Goal: Task Accomplishment & Management: Manage account settings

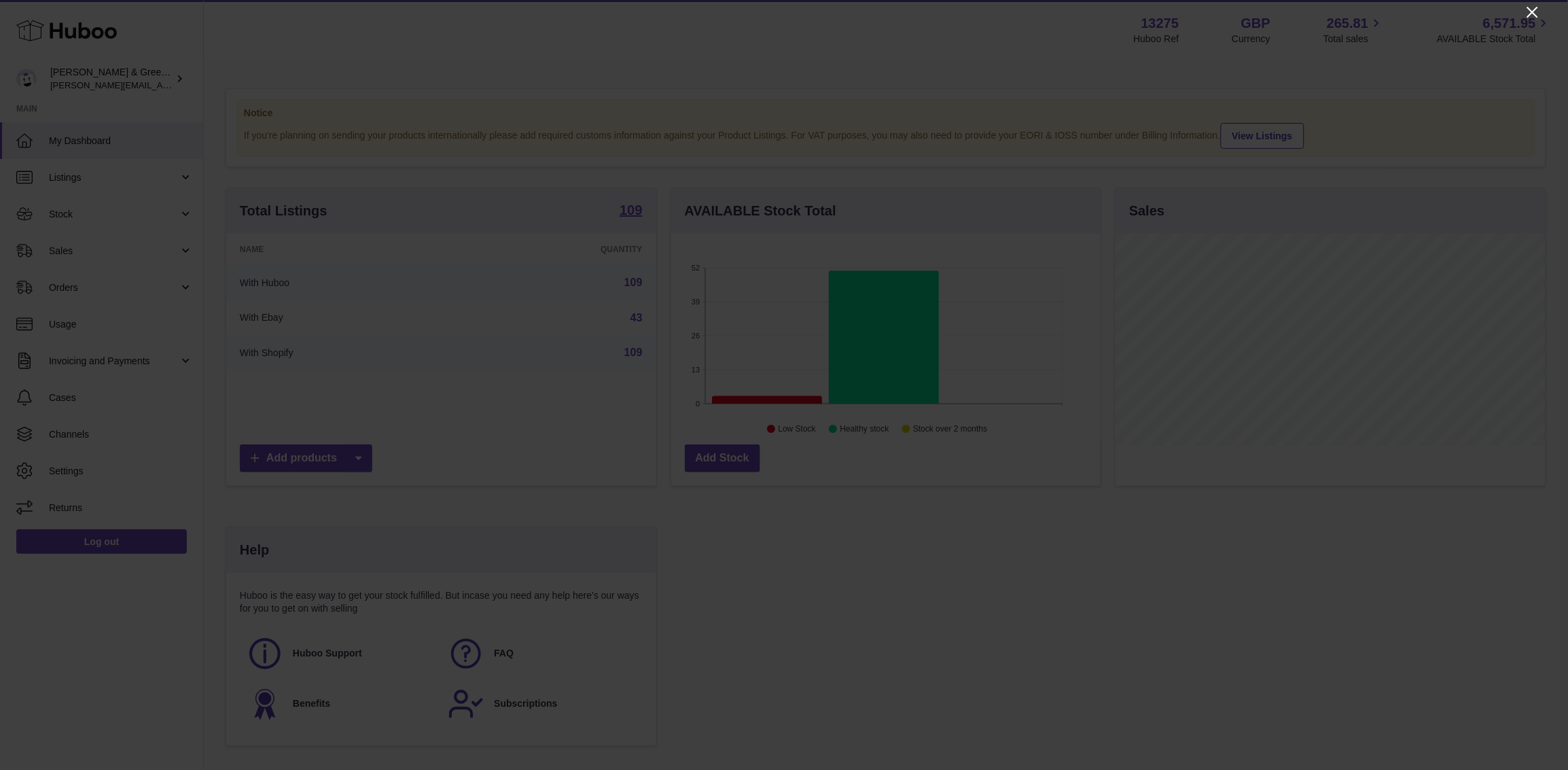
drag, startPoint x: 1538, startPoint y: 7, endPoint x: 1523, endPoint y: 12, distance: 15.8
click at [1537, 7] on icon "Close" at bounding box center [1532, 12] width 16 height 16
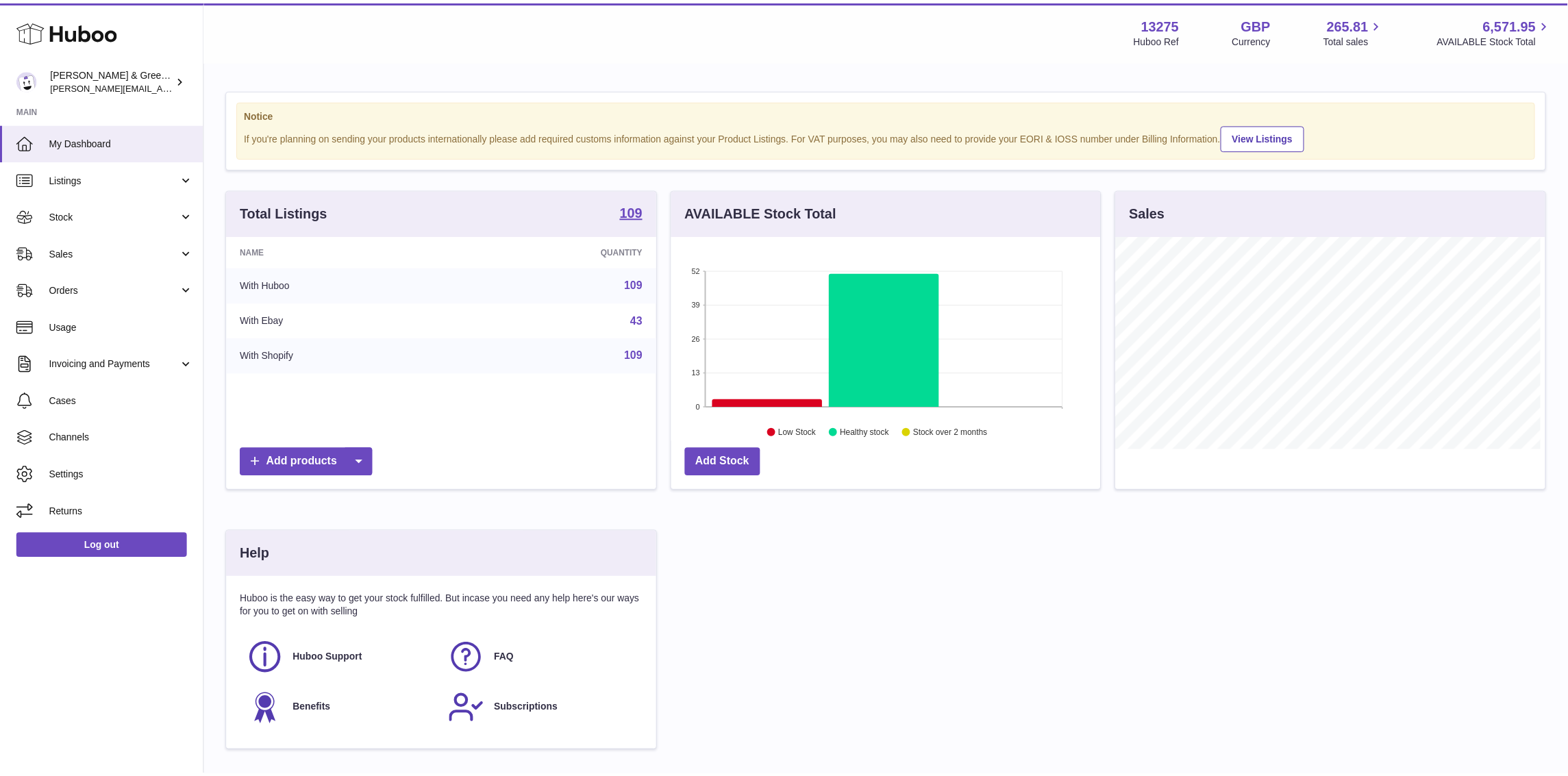
scroll to position [684674, 684779]
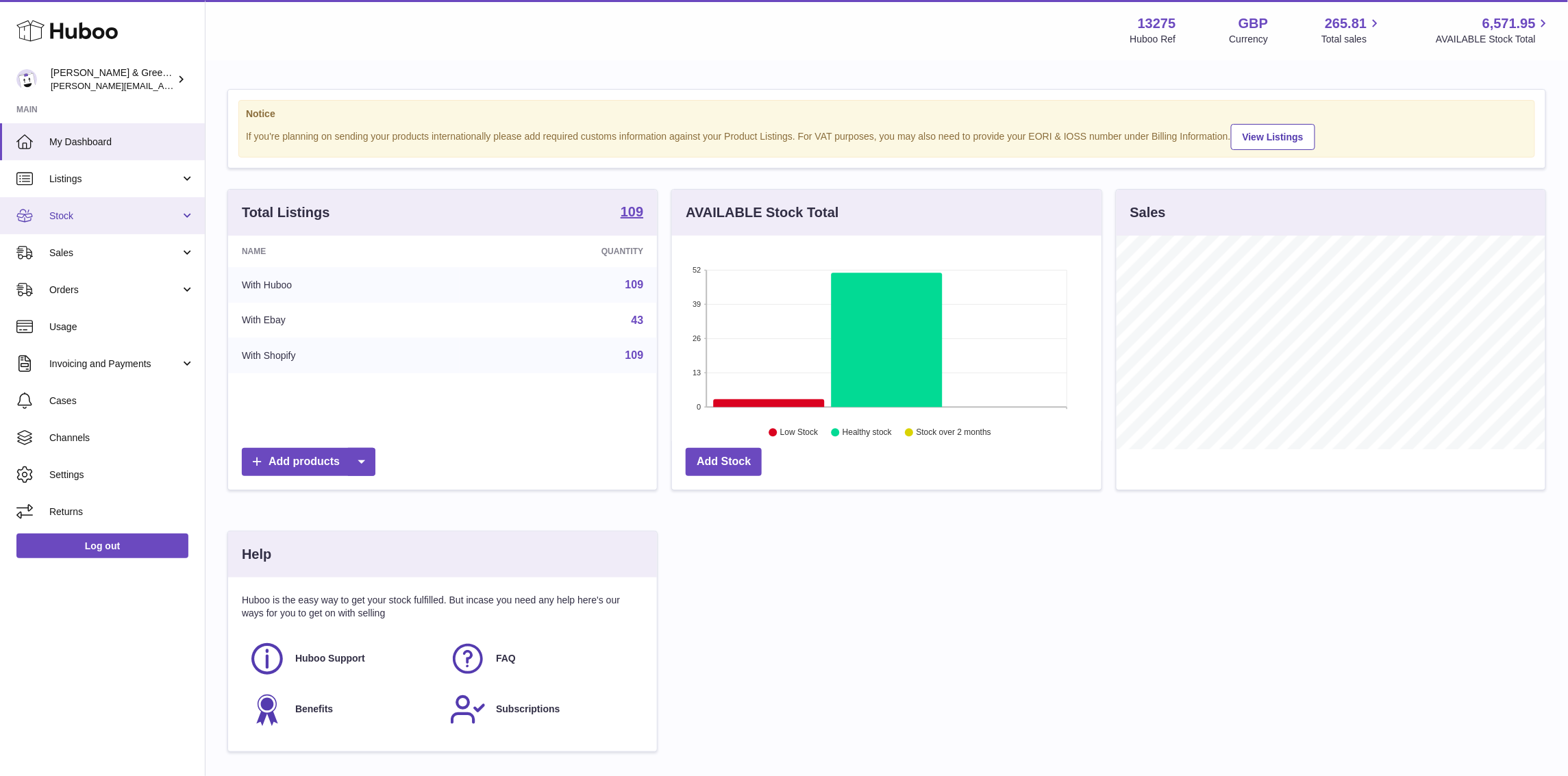
click at [173, 225] on link "Stock" at bounding box center [102, 216] width 205 height 37
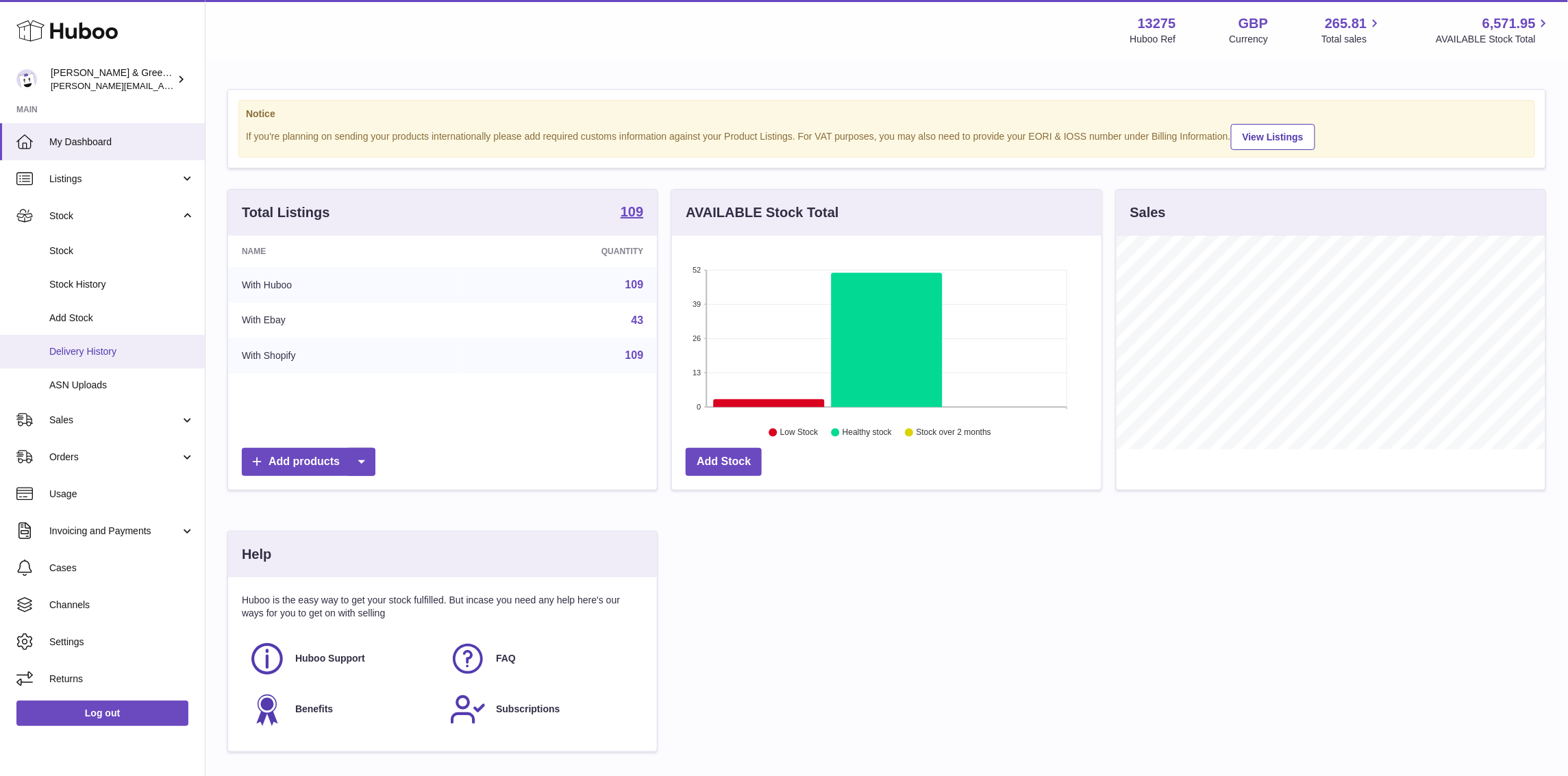
click at [152, 353] on span "Delivery History" at bounding box center [122, 351] width 146 height 13
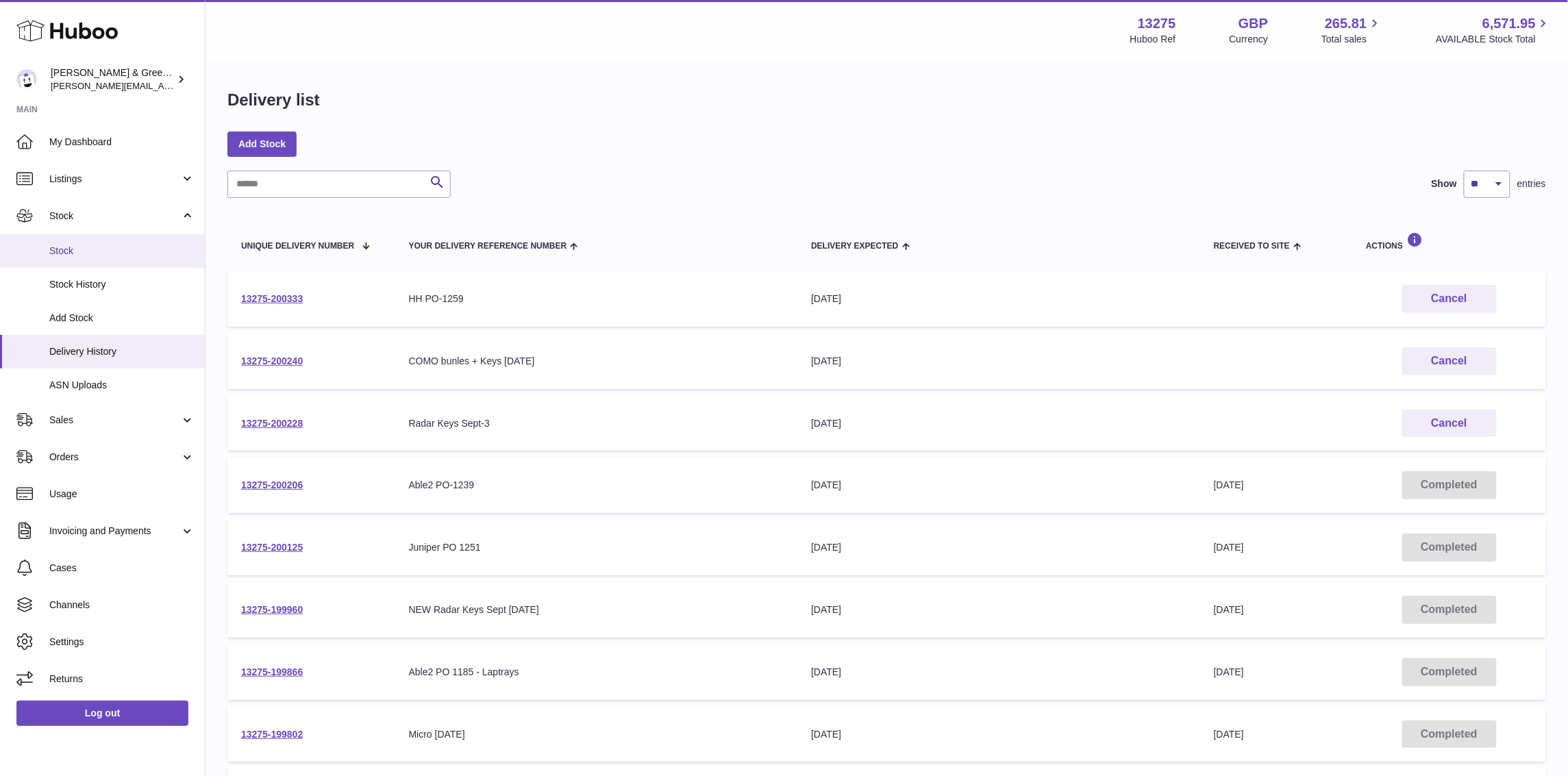
click at [106, 260] on link "Stock" at bounding box center [102, 251] width 205 height 33
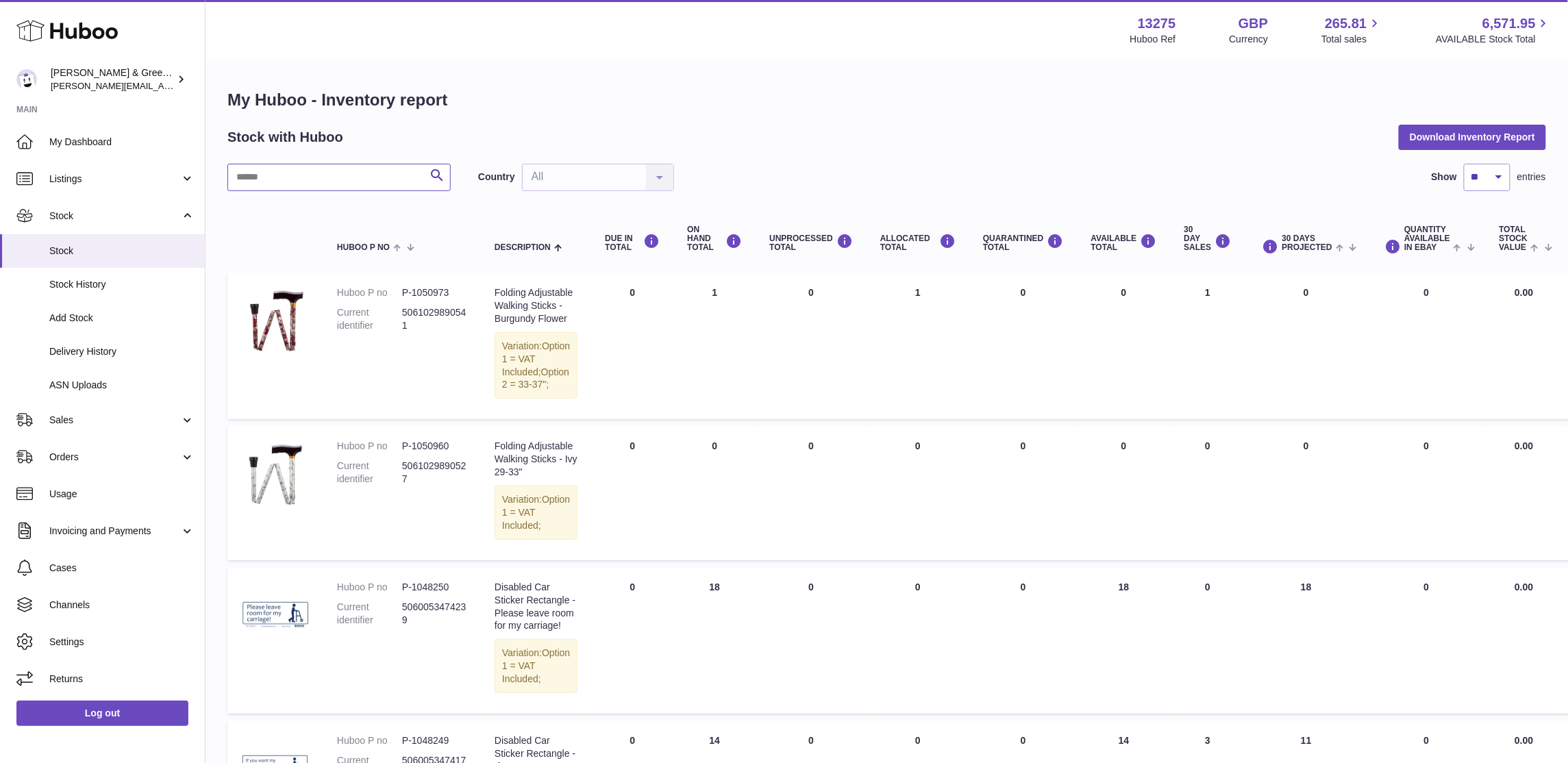
click at [323, 187] on input "text" at bounding box center [339, 177] width 224 height 28
type input "***"
